Goal: Information Seeking & Learning: Learn about a topic

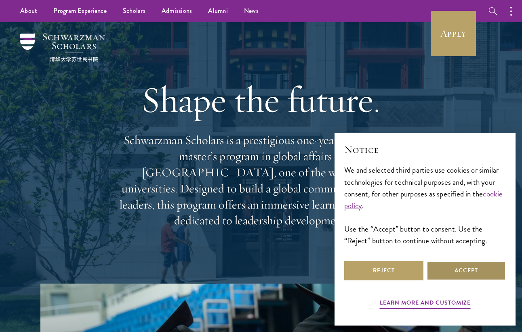
click at [434, 269] on button "Accept" at bounding box center [466, 270] width 79 height 19
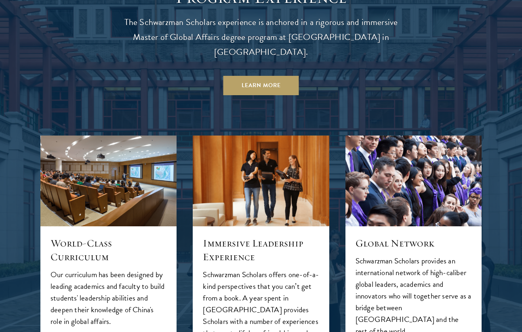
scroll to position [730, 0]
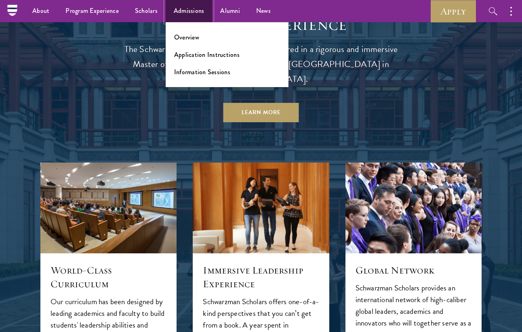
click at [179, 17] on link "Admissions" at bounding box center [189, 11] width 47 height 22
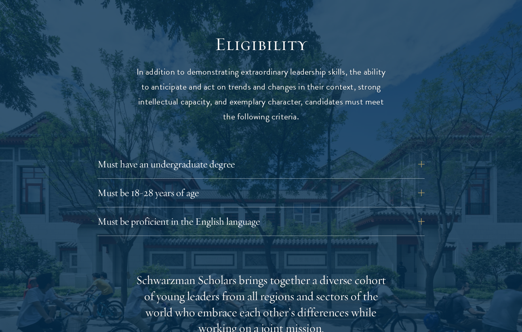
scroll to position [1018, 0]
click at [167, 170] on button "Must have an undergraduate degree" at bounding box center [266, 163] width 327 height 19
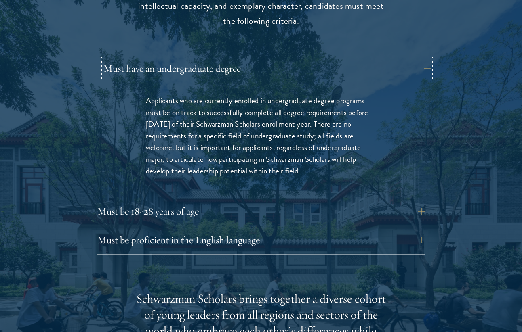
scroll to position [1118, 0]
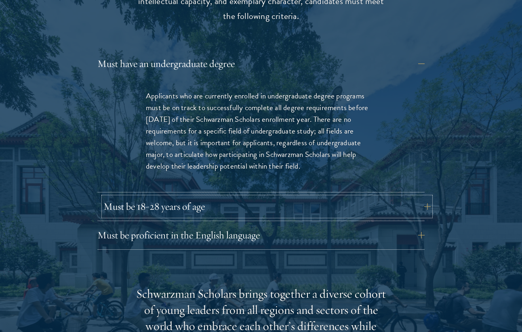
click at [164, 197] on button "Must be 18-28 years of age" at bounding box center [266, 206] width 327 height 19
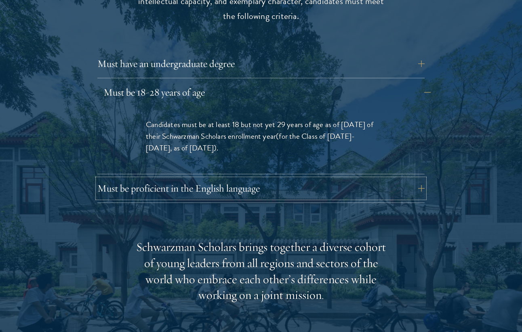
click at [164, 197] on button "Must be proficient in the English language" at bounding box center [260, 188] width 327 height 19
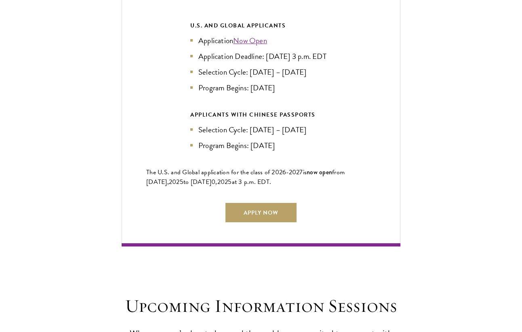
scroll to position [2112, 0]
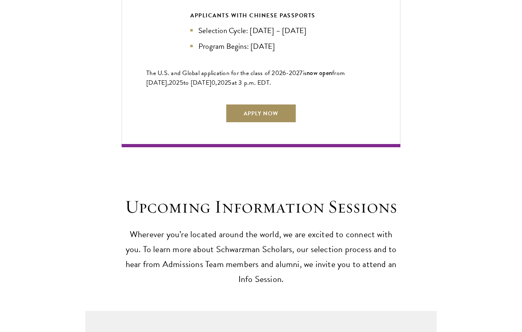
click at [252, 122] on link "Apply Now" at bounding box center [260, 113] width 71 height 19
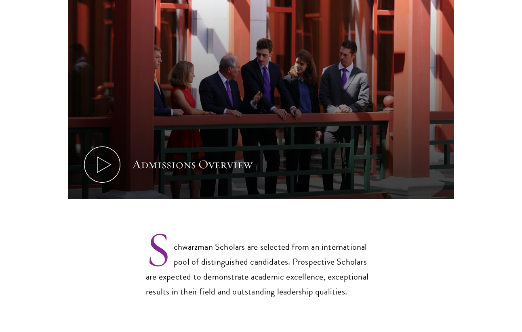
scroll to position [446, 0]
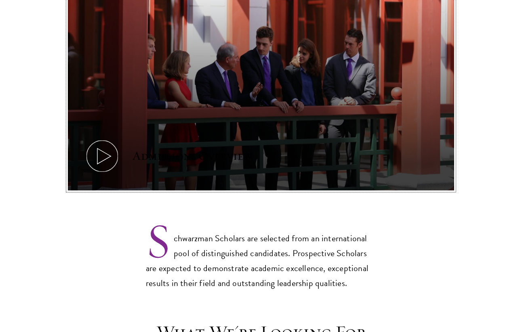
click at [115, 150] on icon at bounding box center [102, 156] width 36 height 36
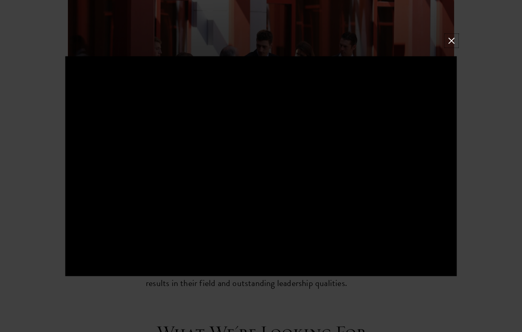
click at [452, 39] on button at bounding box center [451, 41] width 11 height 11
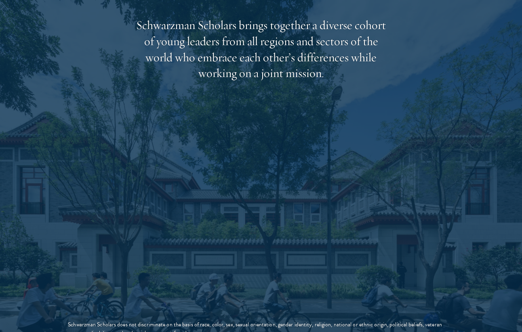
scroll to position [1385, 0]
